Goal: Task Accomplishment & Management: Manage account settings

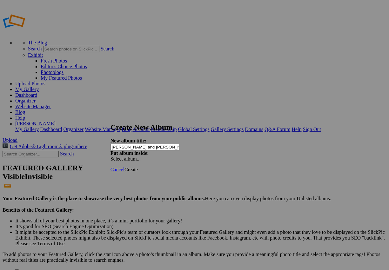
type input "[PERSON_NAME] and [PERSON_NAME] Preview"
click at [138, 167] on span "Create" at bounding box center [131, 169] width 13 height 5
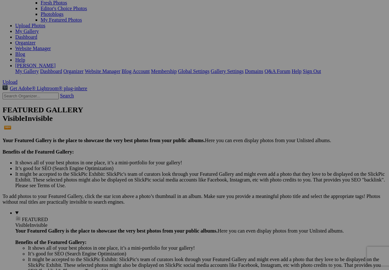
scroll to position [0, 0]
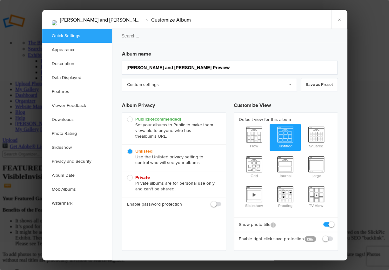
click at [148, 52] on h3 "Album name" at bounding box center [230, 53] width 216 height 10
click at [91, 51] on link "Appearance" at bounding box center [77, 50] width 70 height 14
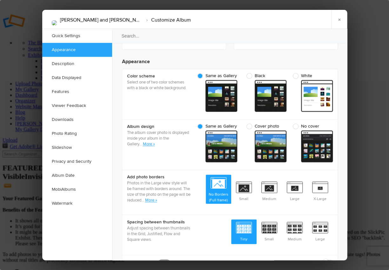
scroll to position [202, 0]
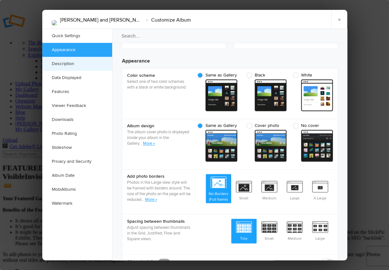
click at [70, 66] on link "Description" at bounding box center [77, 64] width 70 height 14
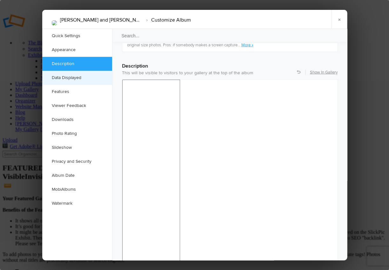
click at [70, 75] on link "Data Displayed" at bounding box center [77, 78] width 70 height 14
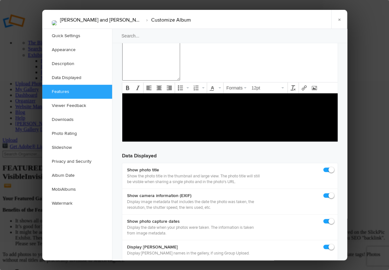
scroll to position [781, 0]
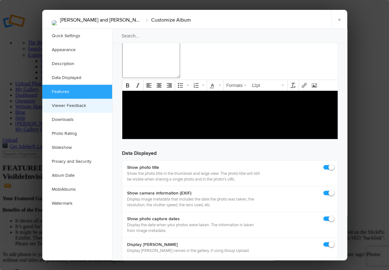
click at [69, 105] on link "Viewer Feedback" at bounding box center [77, 106] width 70 height 14
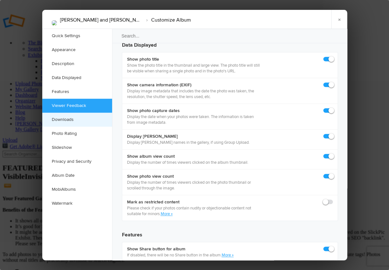
click at [66, 119] on link "Downloads" at bounding box center [77, 120] width 70 height 14
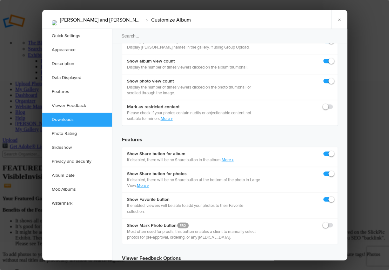
scroll to position [985, 0]
click at [73, 133] on link "Photo Rating" at bounding box center [77, 134] width 70 height 14
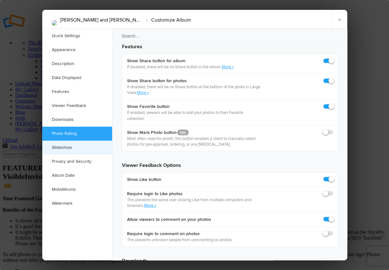
click at [66, 150] on link "Slideshow" at bounding box center [77, 148] width 70 height 14
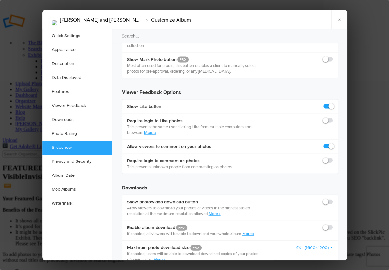
scroll to position [1151, 0]
click at [67, 161] on link "Privacy and Security" at bounding box center [77, 162] width 70 height 14
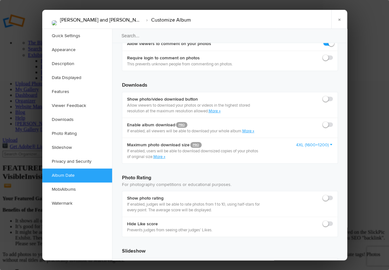
scroll to position [1253, 0]
checkbox input "true"
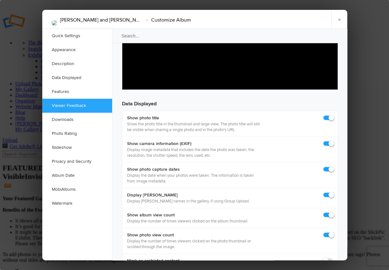
scroll to position [829, 0]
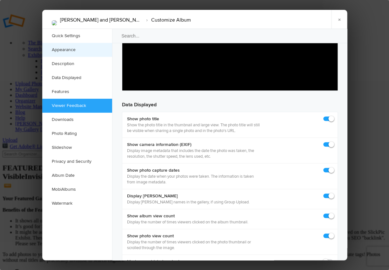
click at [83, 49] on link "Appearance" at bounding box center [77, 50] width 70 height 14
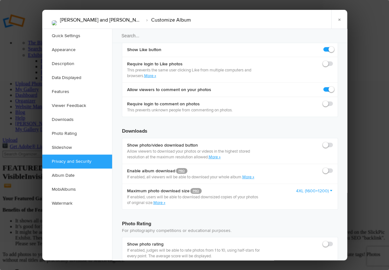
scroll to position [1208, 0]
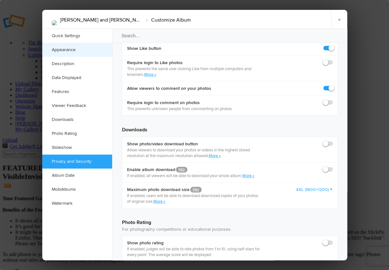
click at [77, 51] on link "Appearance" at bounding box center [77, 50] width 70 height 14
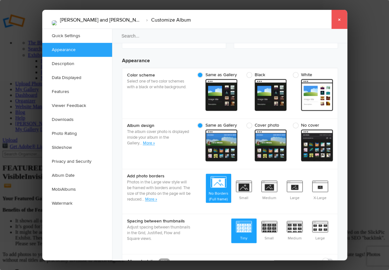
scroll to position [202, 0]
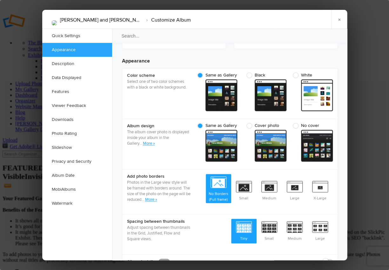
click at [335, 20] on link "×" at bounding box center [339, 19] width 16 height 19
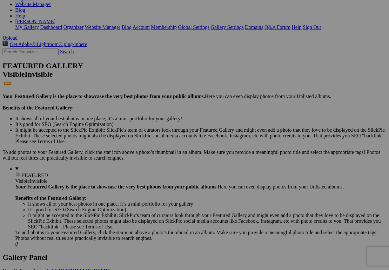
scroll to position [290, 0]
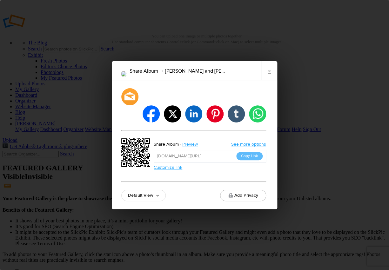
click at [167, 165] on link "Customize link" at bounding box center [168, 167] width 29 height 5
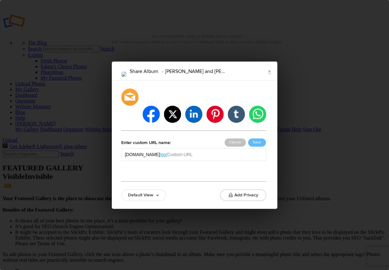
click at [197, 152] on input "text" at bounding box center [214, 155] width 95 height 6
drag, startPoint x: 198, startPoint y: 146, endPoint x: 192, endPoint y: 135, distance: 11.9
click at [188, 152] on input "text" at bounding box center [214, 155] width 95 height 6
type input "j"
type input "bjd"
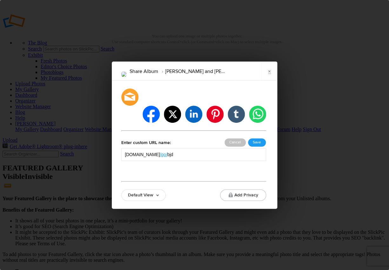
click at [258, 138] on button "Save" at bounding box center [257, 142] width 18 height 8
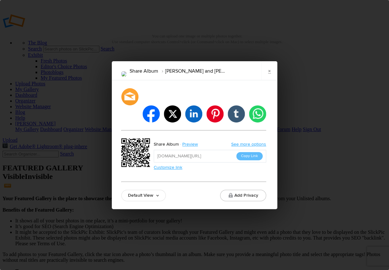
click at [269, 80] on link "×" at bounding box center [269, 70] width 16 height 19
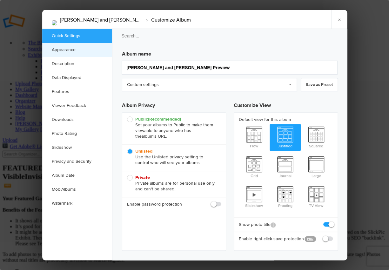
click at [82, 50] on link "Appearance" at bounding box center [77, 50] width 70 height 14
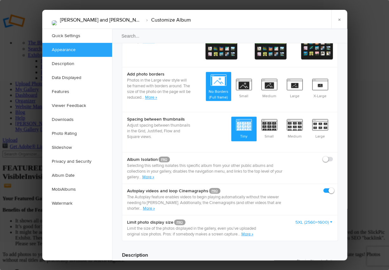
scroll to position [308, 0]
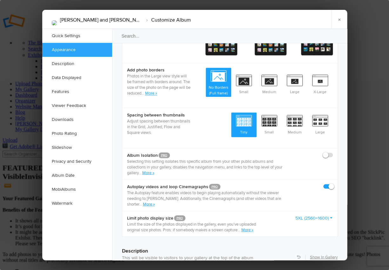
click at [333, 152] on span at bounding box center [333, 152] width 0 height 0
click at [333, 152] on input "checkbox" at bounding box center [333, 152] width 0 height 0
checkbox input "true"
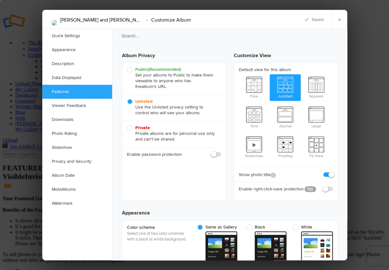
scroll to position [0, 0]
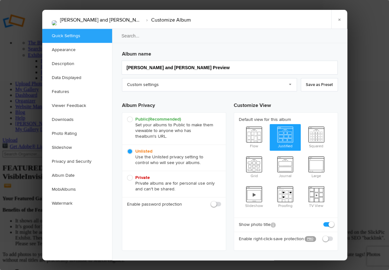
click at [339, 18] on link "×" at bounding box center [339, 19] width 16 height 19
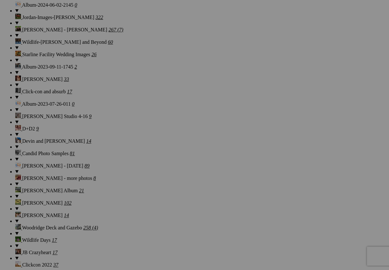
scroll to position [731, 0]
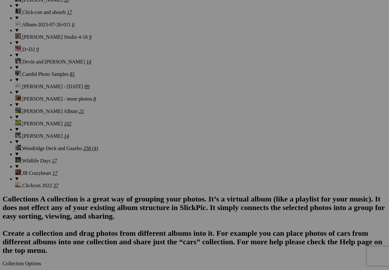
scroll to position [813, 0]
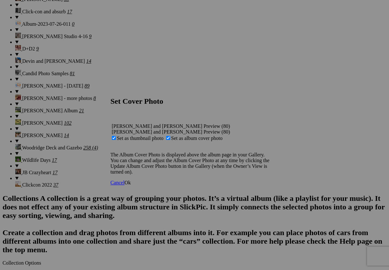
click at [131, 185] on span "Ok" at bounding box center [128, 182] width 6 height 5
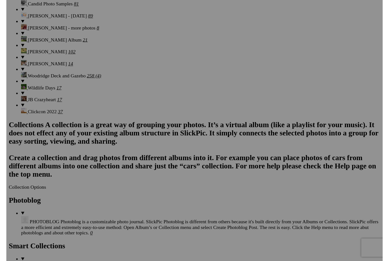
scroll to position [884, 0]
